Goal: Information Seeking & Learning: Check status

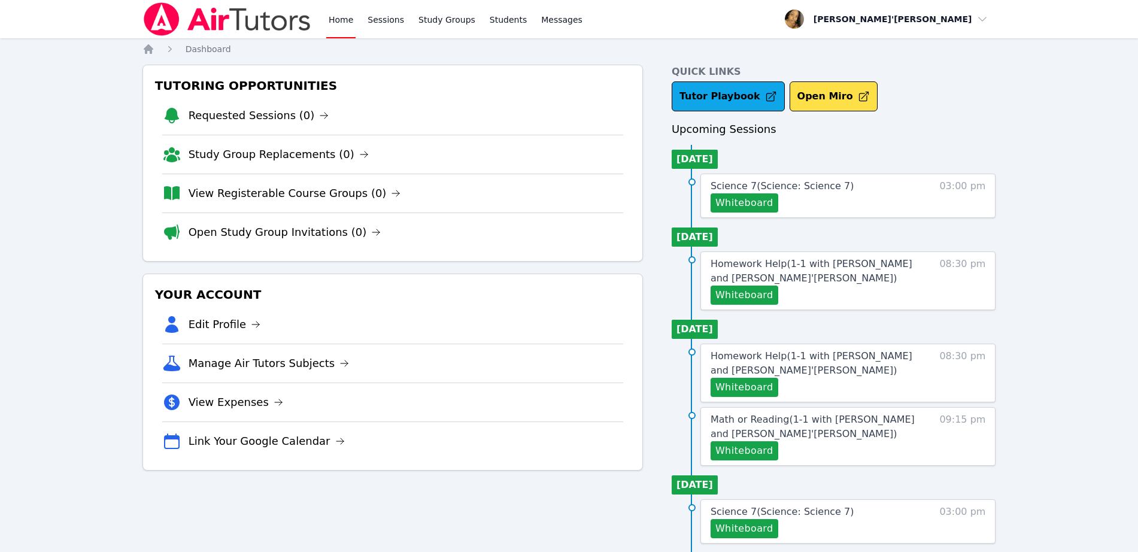
click at [943, 107] on div "Tutor Playbook Open Miro" at bounding box center [834, 96] width 325 height 30
click at [237, 234] on link "Open Study Group Invitations (0)" at bounding box center [285, 232] width 193 height 17
